Goal: Information Seeking & Learning: Learn about a topic

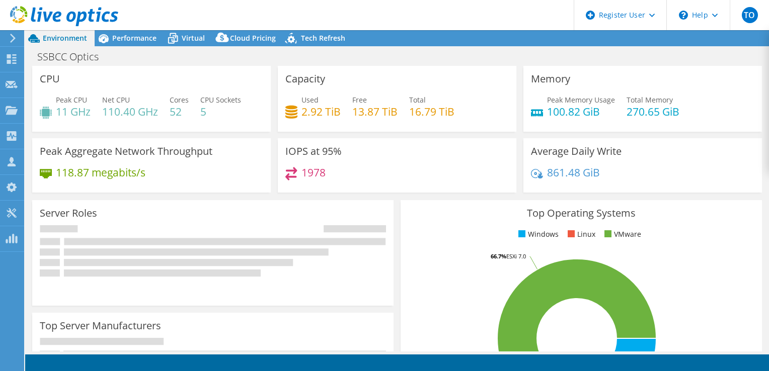
select select "USD"
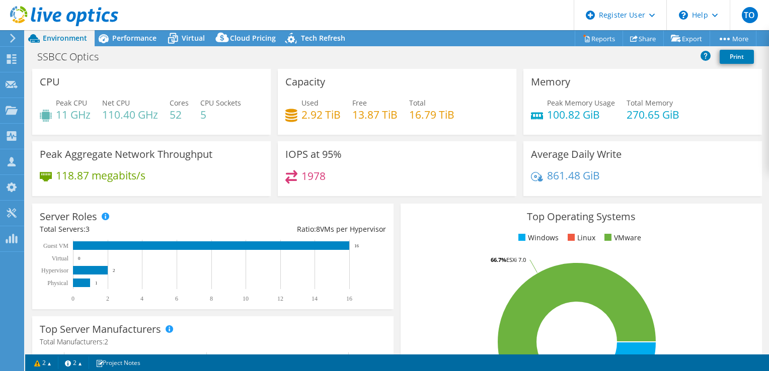
click at [551, 188] on div "861.48 GiB" at bounding box center [642, 180] width 223 height 21
click at [139, 36] on span "Performance" at bounding box center [134, 38] width 44 height 10
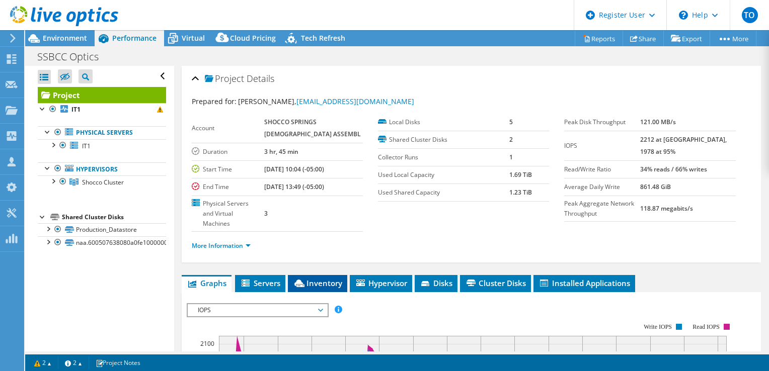
click at [314, 278] on span "Inventory" at bounding box center [317, 283] width 49 height 10
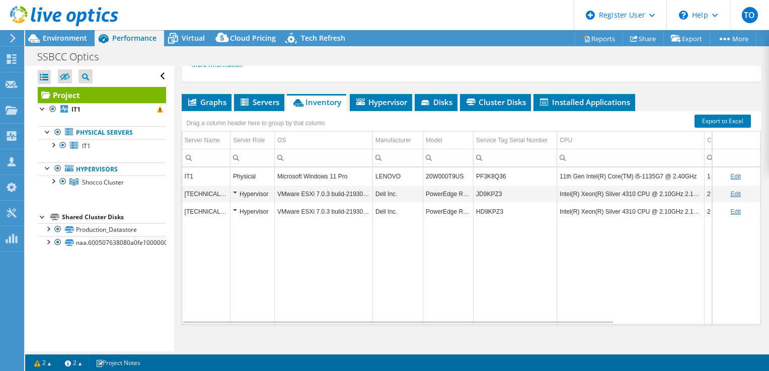
scroll to position [181, 0]
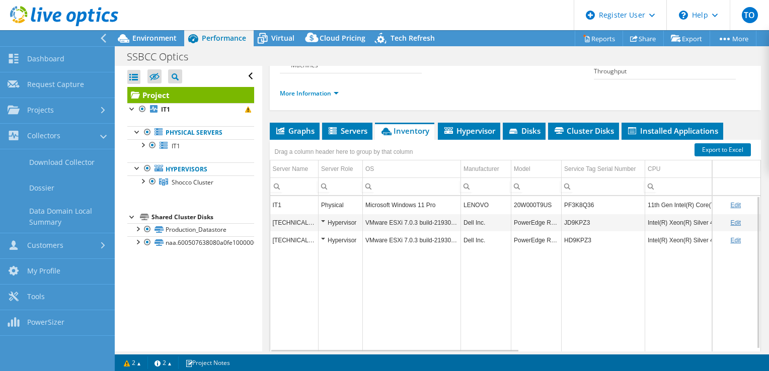
click at [104, 39] on icon at bounding box center [104, 38] width 8 height 9
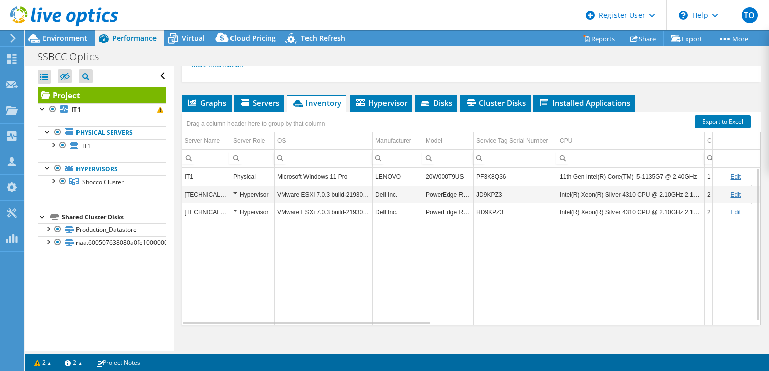
click at [83, 23] on icon at bounding box center [64, 16] width 108 height 21
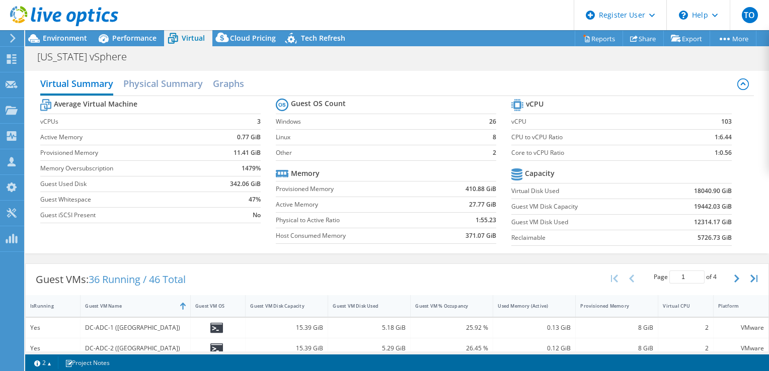
select select "USD"
